Goal: Navigation & Orientation: Find specific page/section

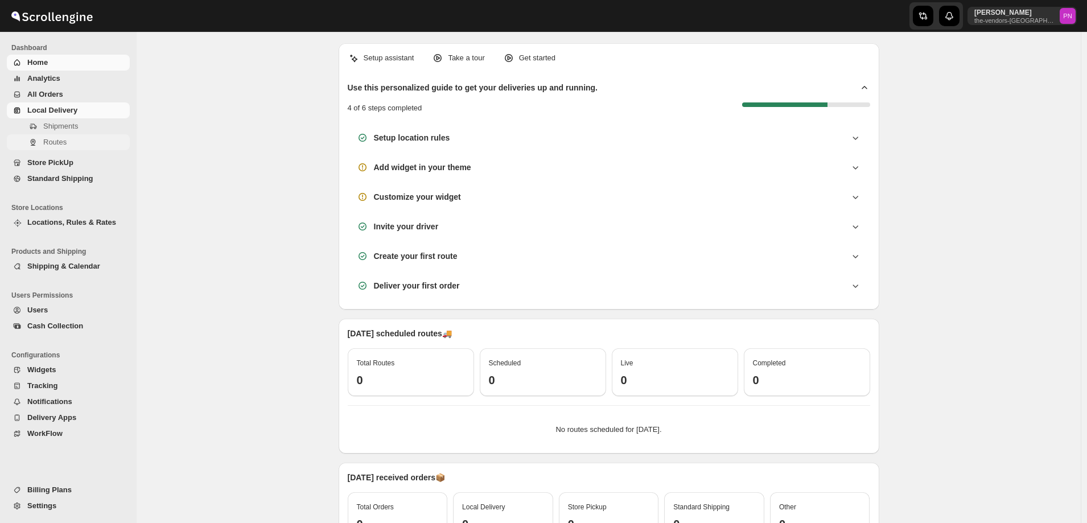
click at [55, 141] on span "Routes" at bounding box center [54, 142] width 23 height 9
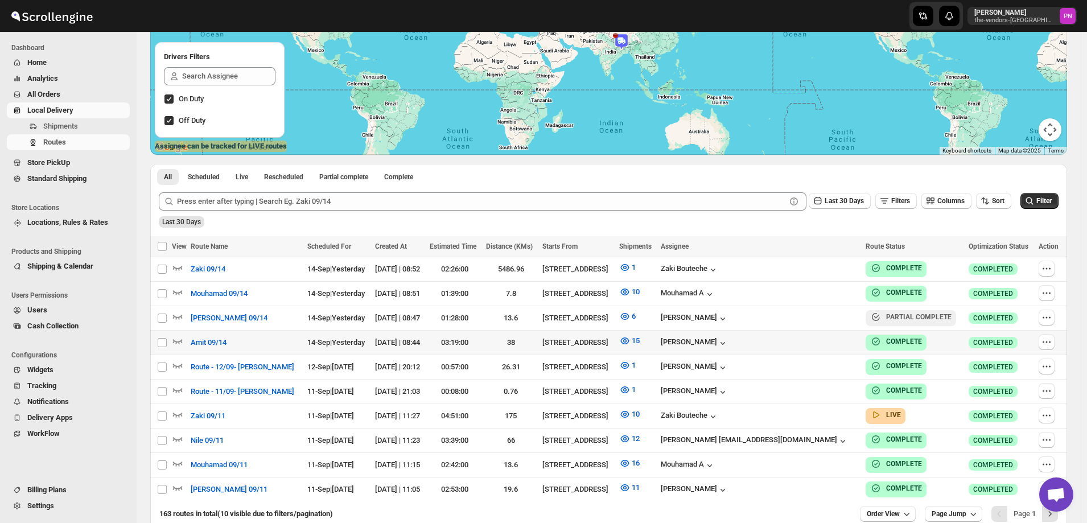
scroll to position [171, 0]
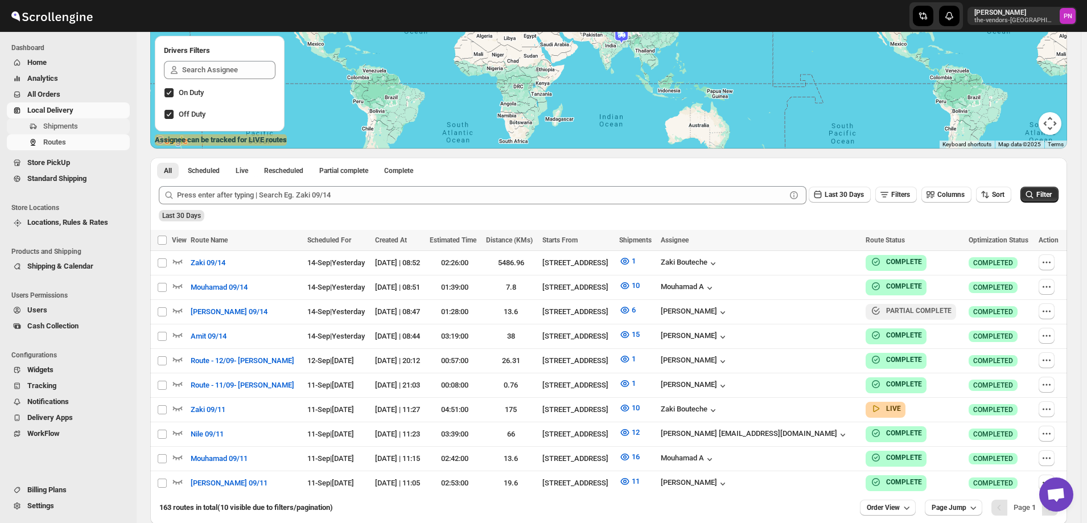
click at [54, 129] on span "Shipments" at bounding box center [60, 126] width 35 height 9
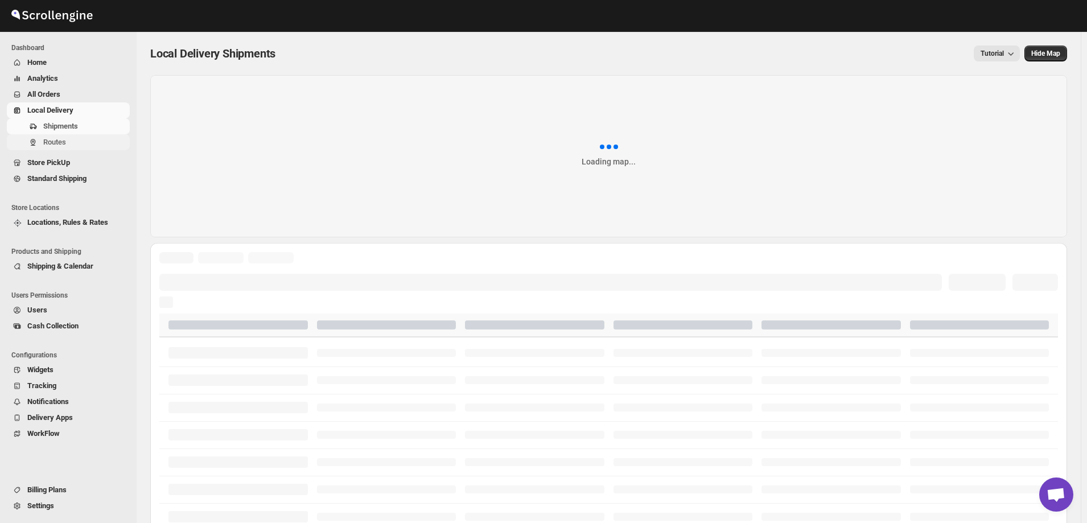
click at [55, 143] on span "Routes" at bounding box center [54, 142] width 23 height 9
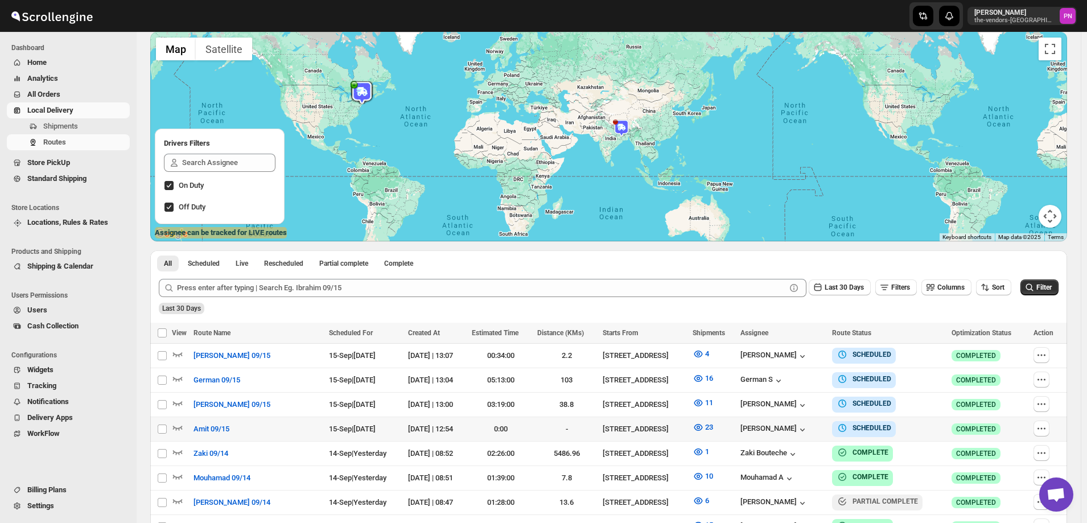
scroll to position [114, 0]
